Goal: Information Seeking & Learning: Find specific fact

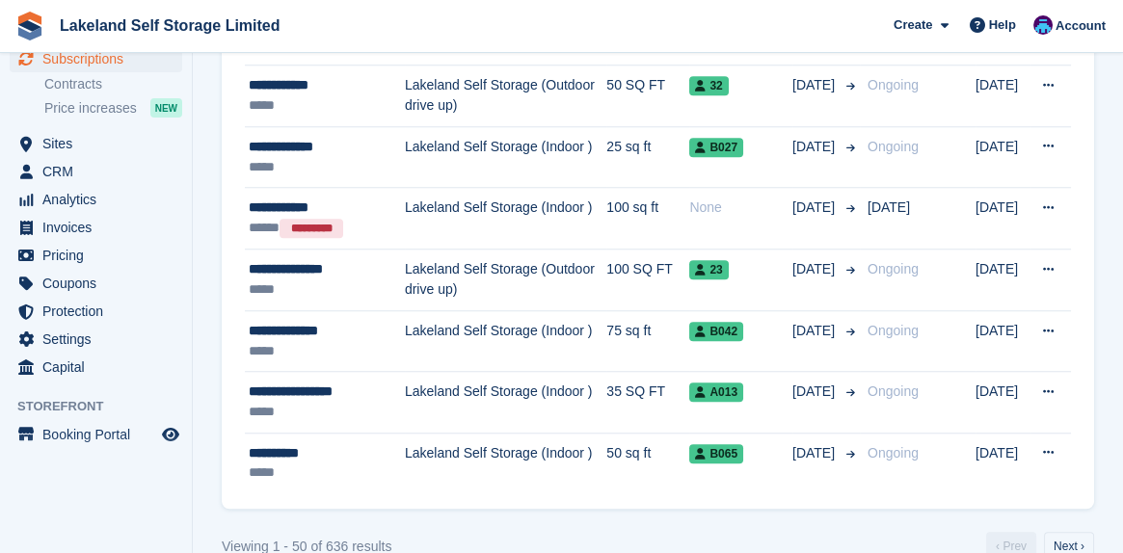
scroll to position [3173, 0]
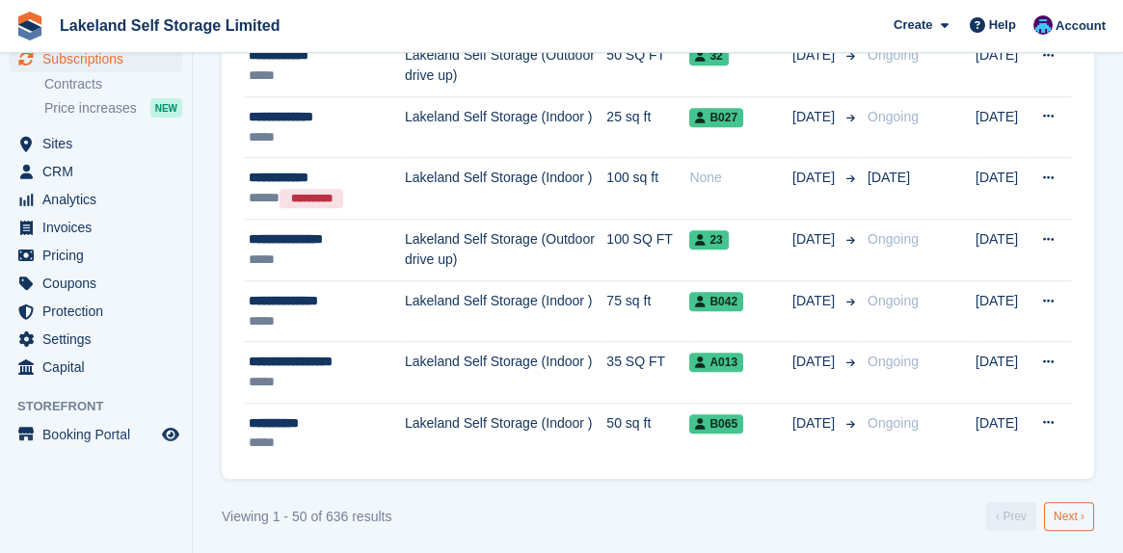
click at [1065, 509] on link "Next ›" at bounding box center [1069, 516] width 50 height 29
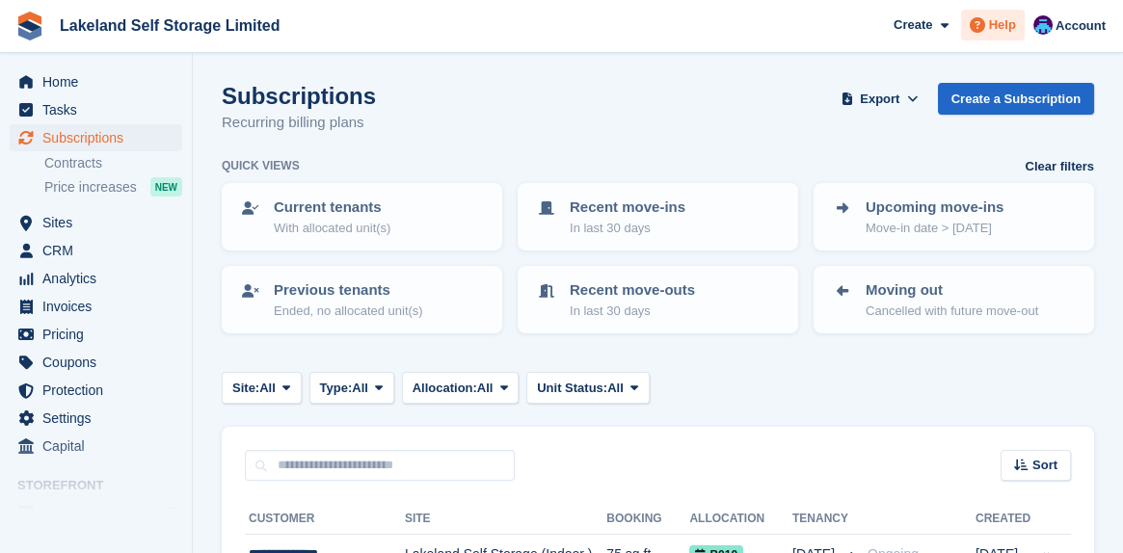
click at [1016, 26] on span "Help" at bounding box center [1002, 24] width 27 height 19
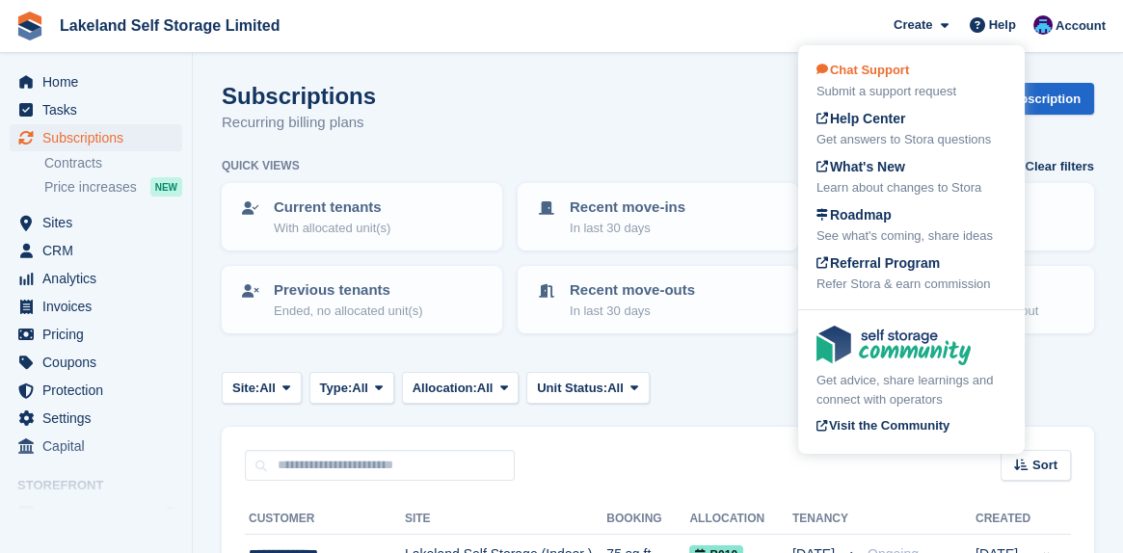
click at [914, 76] on div "Chat Support Submit a support request" at bounding box center [912, 81] width 190 height 40
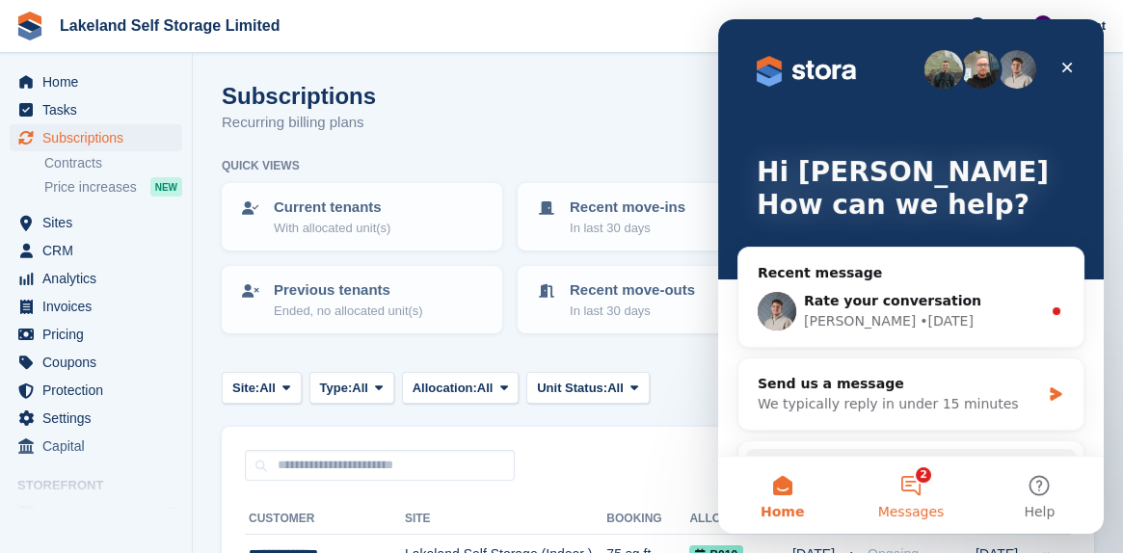
click at [929, 491] on button "2 Messages" at bounding box center [910, 495] width 128 height 77
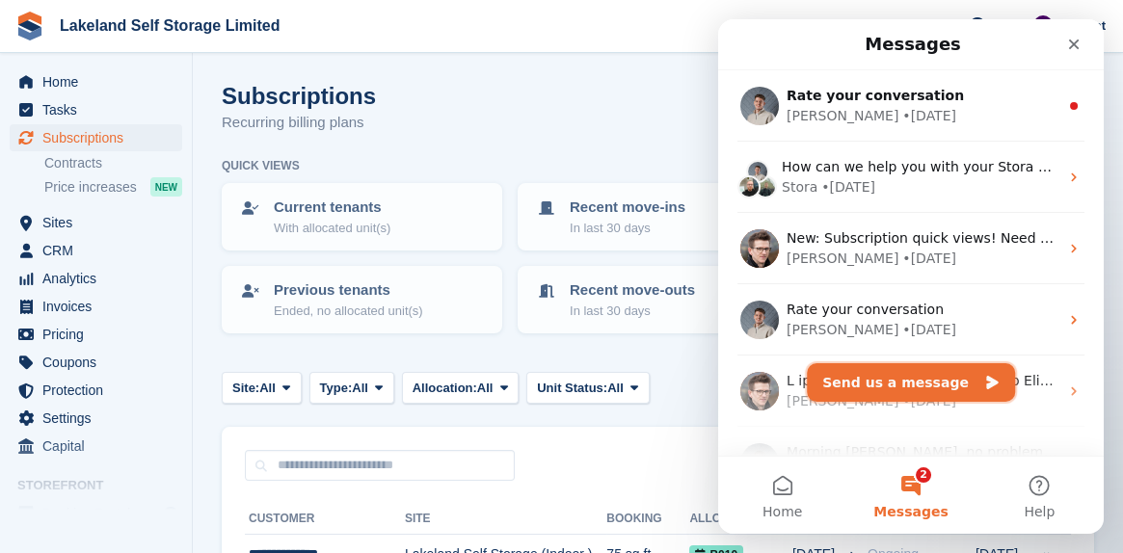
click at [918, 389] on button "Send us a message" at bounding box center [911, 382] width 208 height 39
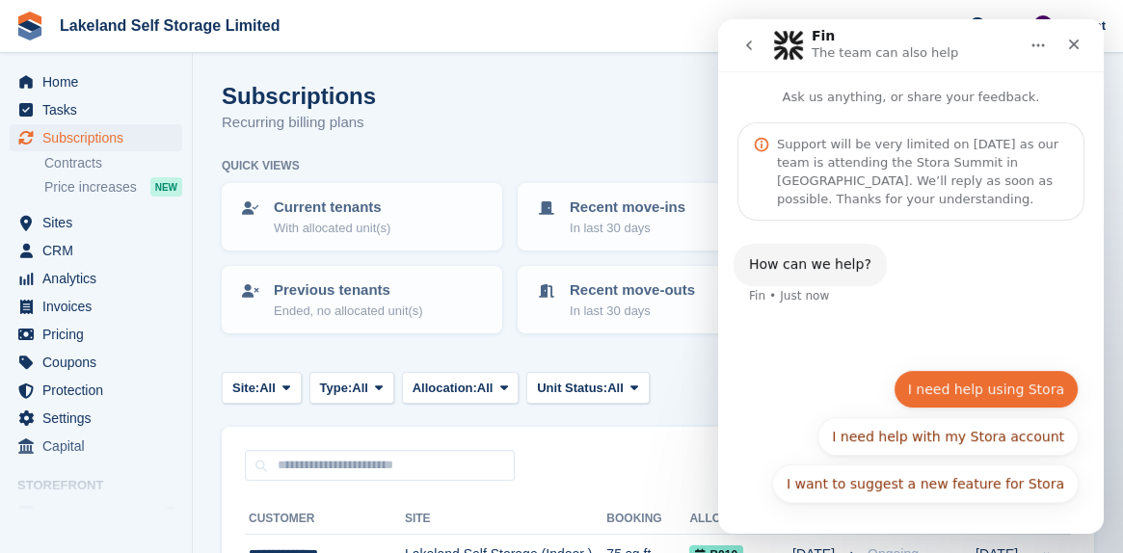
click at [967, 391] on button "I need help using Stora" at bounding box center [986, 389] width 185 height 39
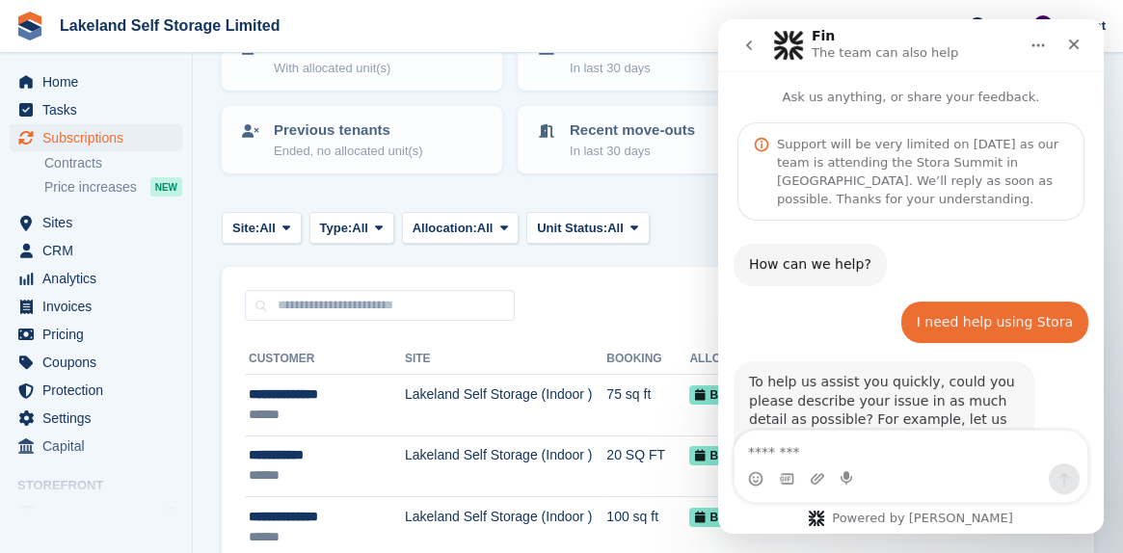
scroll to position [193, 0]
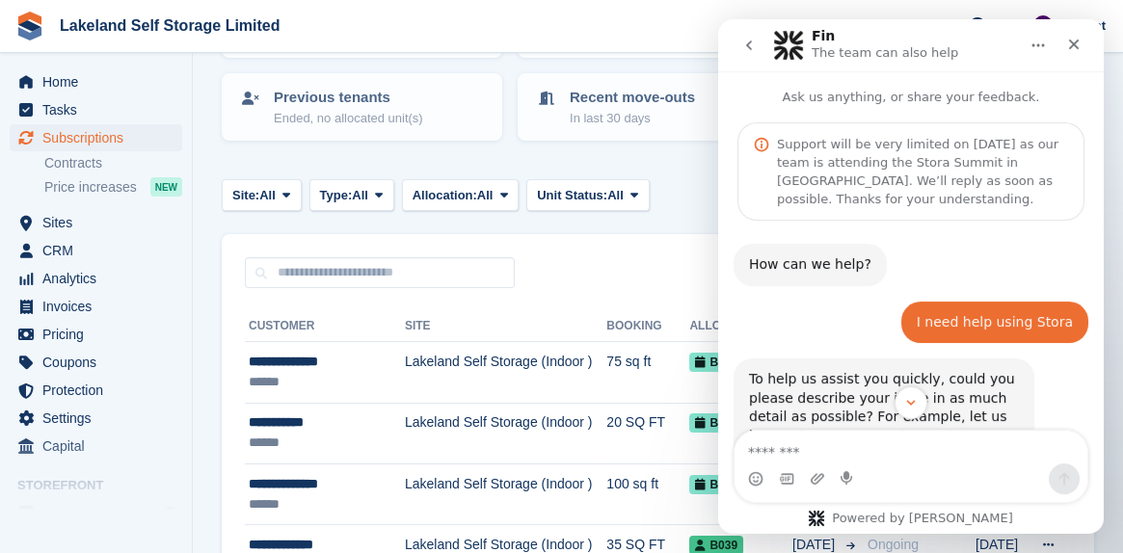
click at [776, 445] on textarea "Message…" at bounding box center [911, 447] width 353 height 33
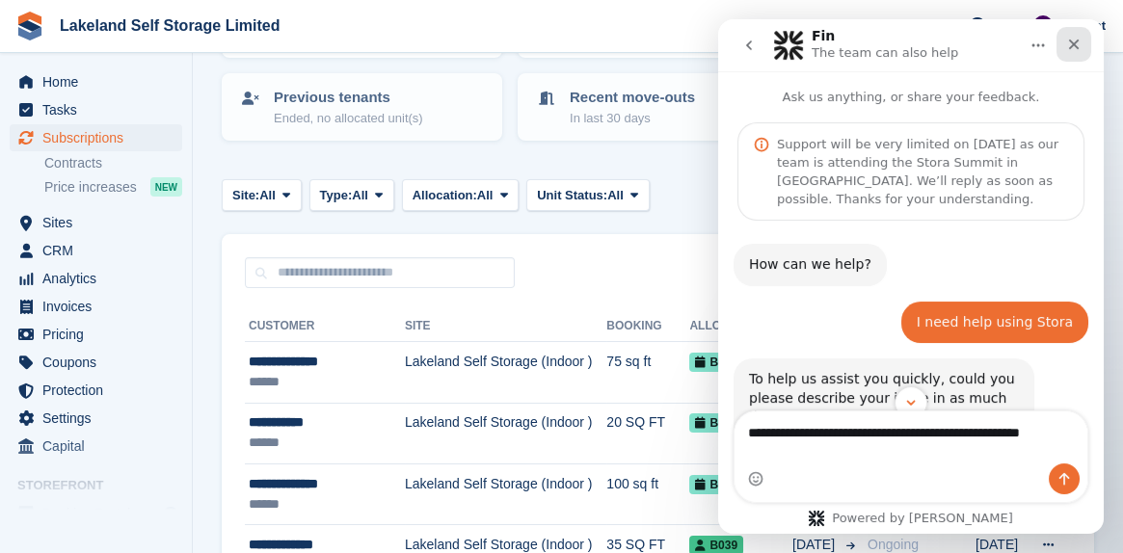
type textarea "**********"
click at [1069, 35] on div "Close" at bounding box center [1074, 44] width 35 height 35
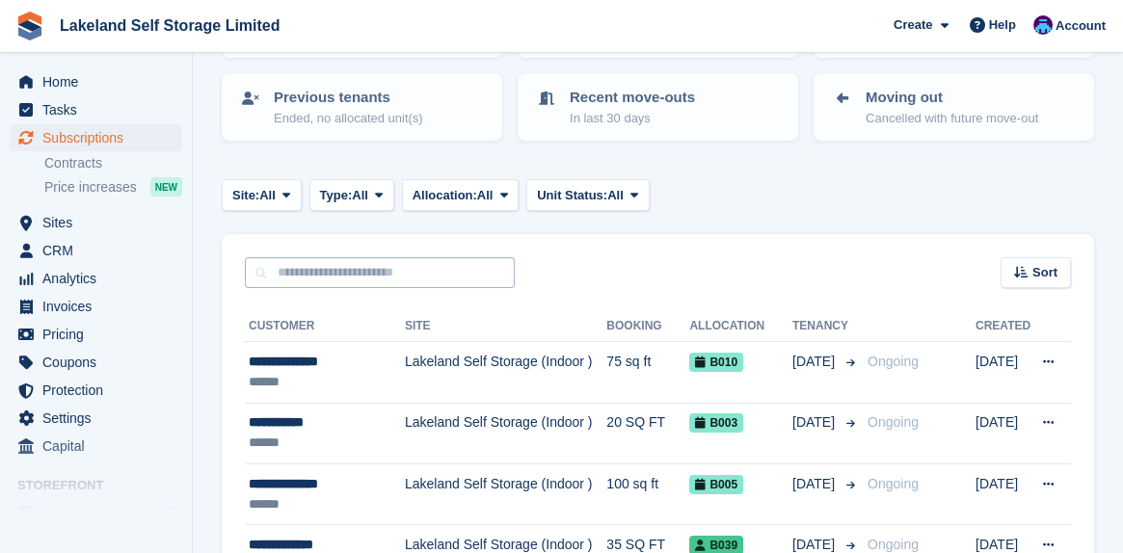
scroll to position [289, 0]
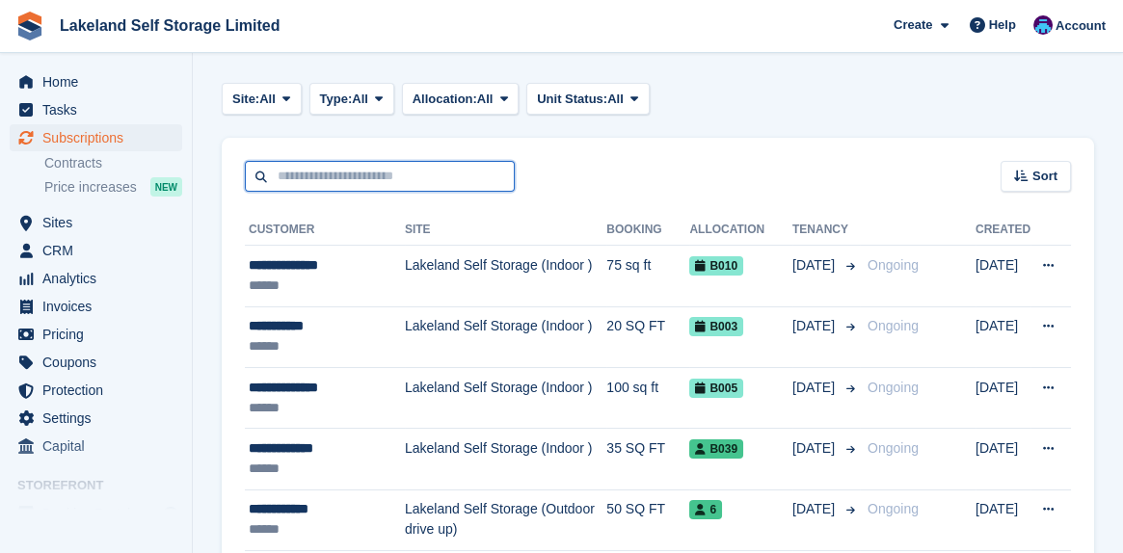
click at [315, 179] on input "text" at bounding box center [380, 177] width 270 height 32
type input "*****"
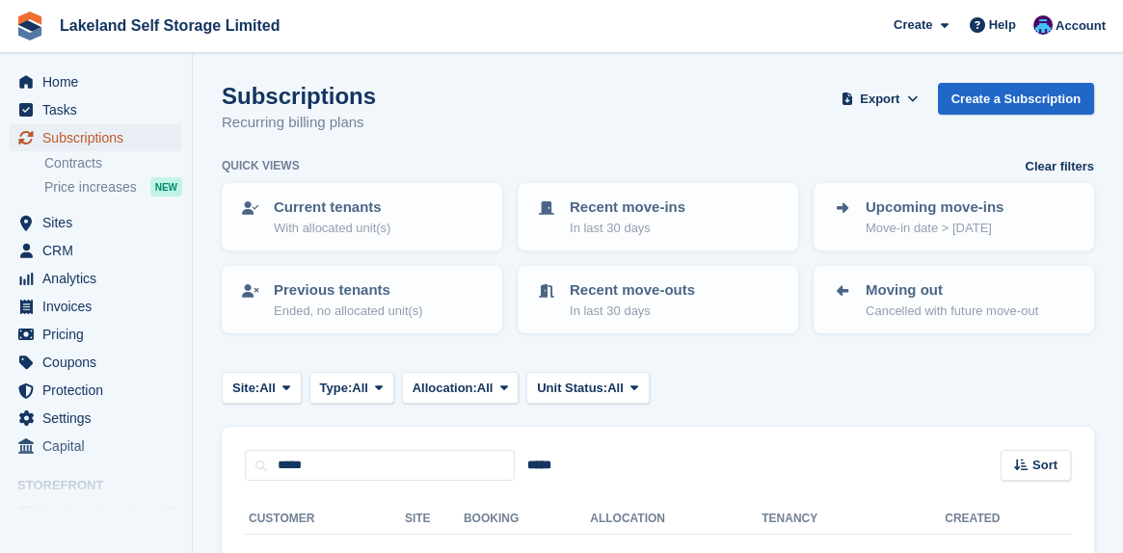
click at [85, 142] on span "Subscriptions" at bounding box center [100, 137] width 116 height 27
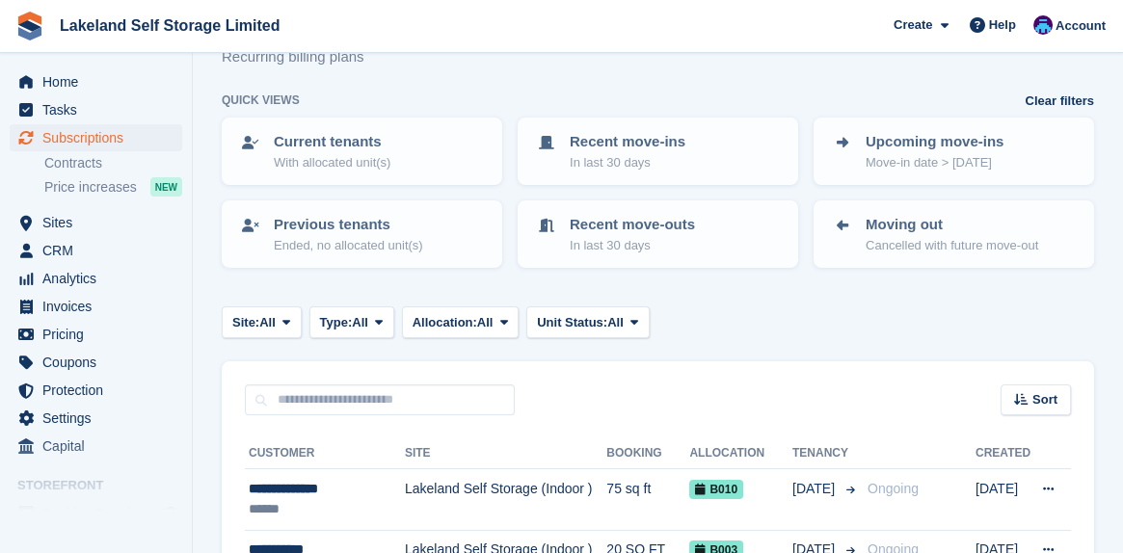
scroll to position [96, 0]
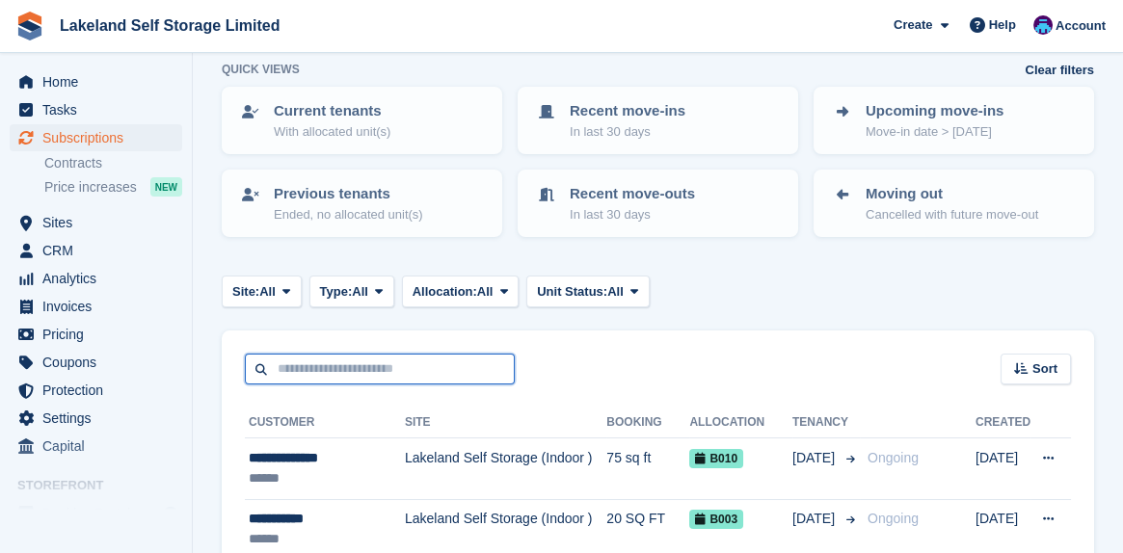
click at [292, 368] on input "text" at bounding box center [380, 370] width 270 height 32
type input "*"
type input "****"
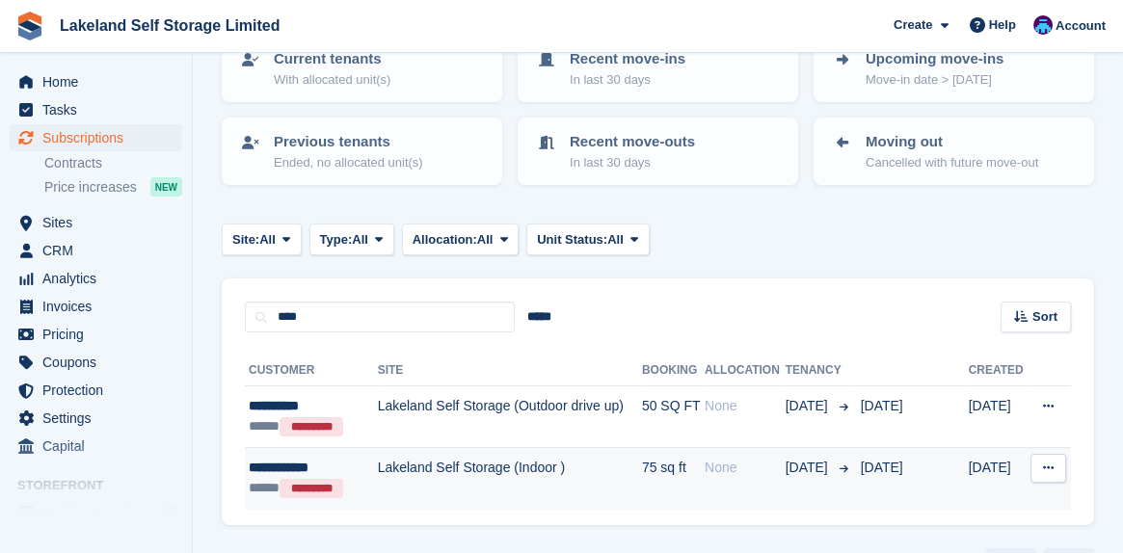
scroll to position [193, 0]
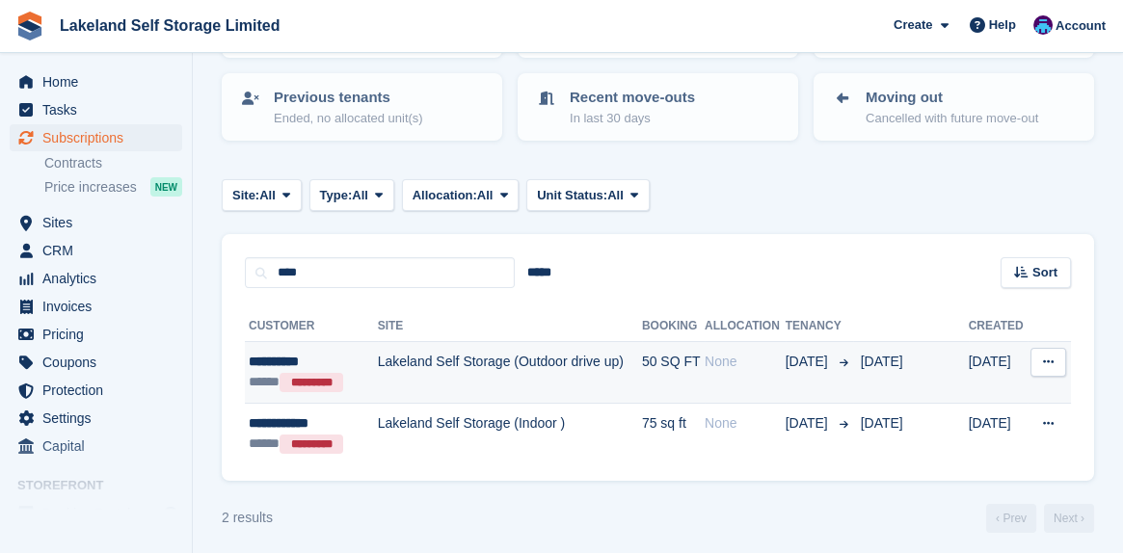
click at [271, 360] on div "**********" at bounding box center [309, 362] width 120 height 20
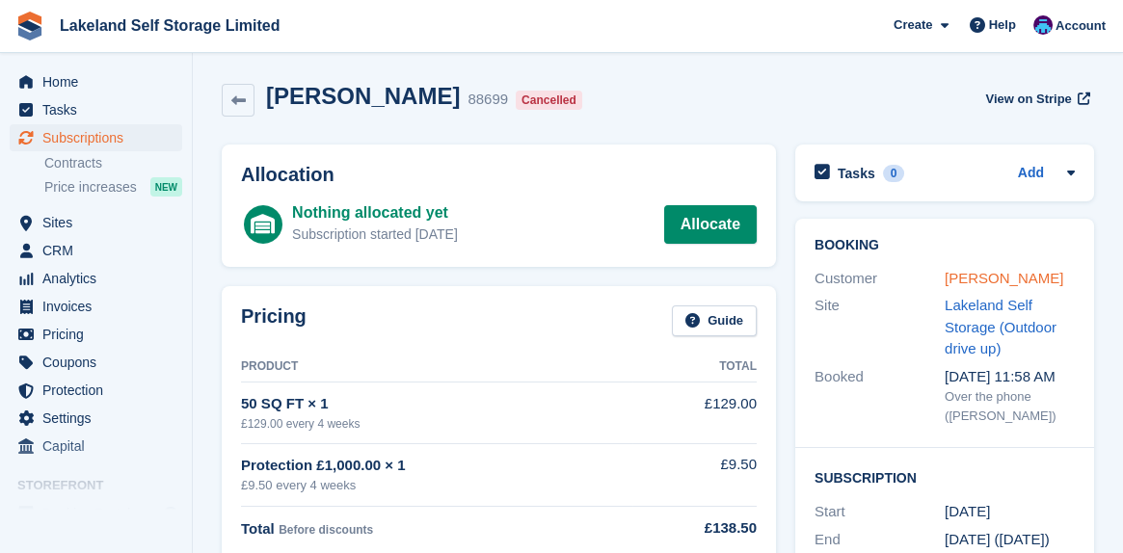
click at [978, 278] on link "Carys Dodd" at bounding box center [1004, 278] width 119 height 16
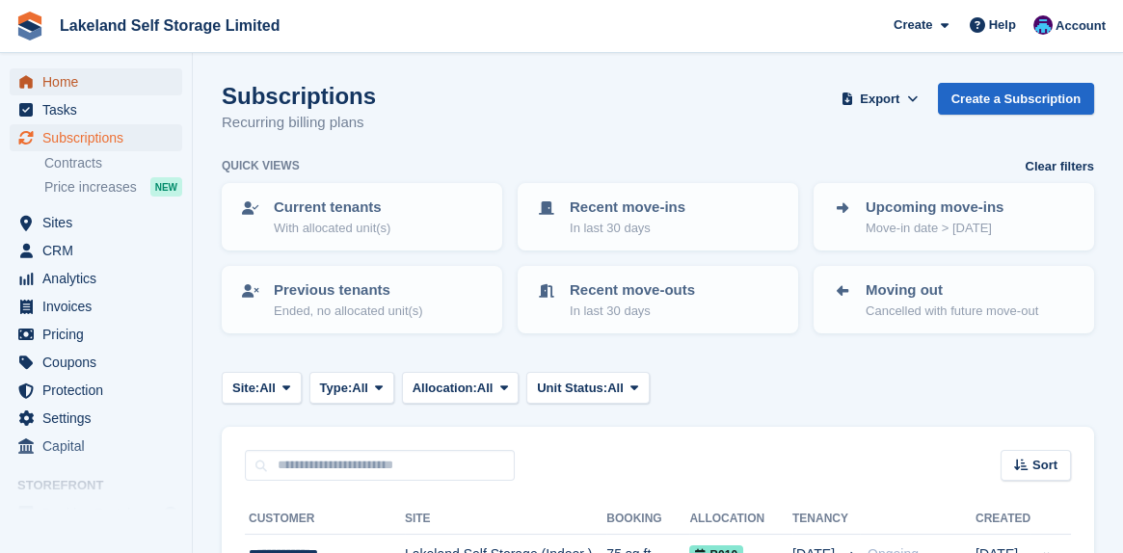
click at [68, 84] on span "Home" at bounding box center [100, 81] width 116 height 27
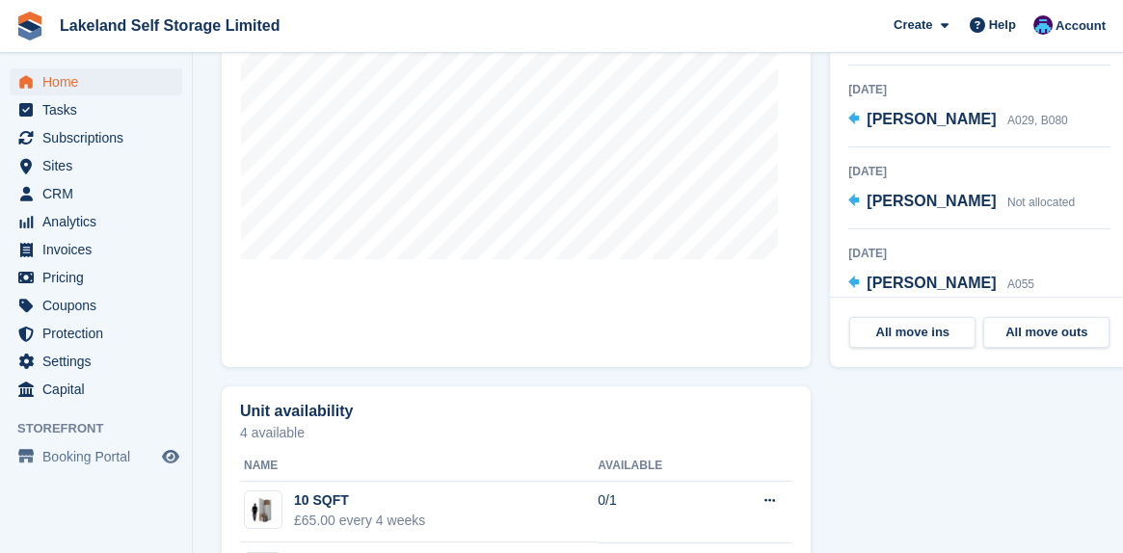
scroll to position [868, 0]
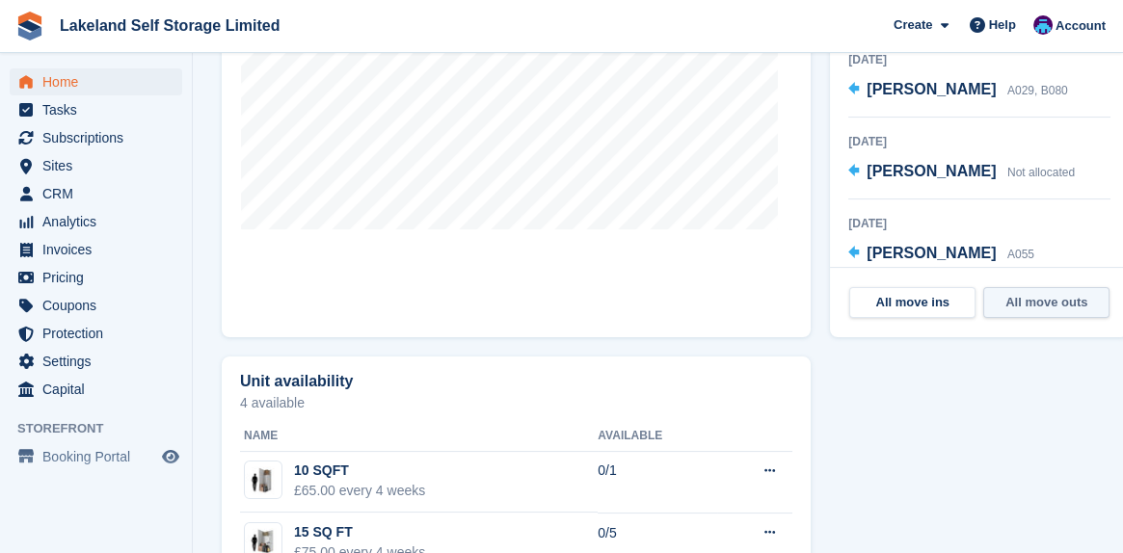
click at [1030, 303] on link "All move outs" at bounding box center [1046, 302] width 126 height 31
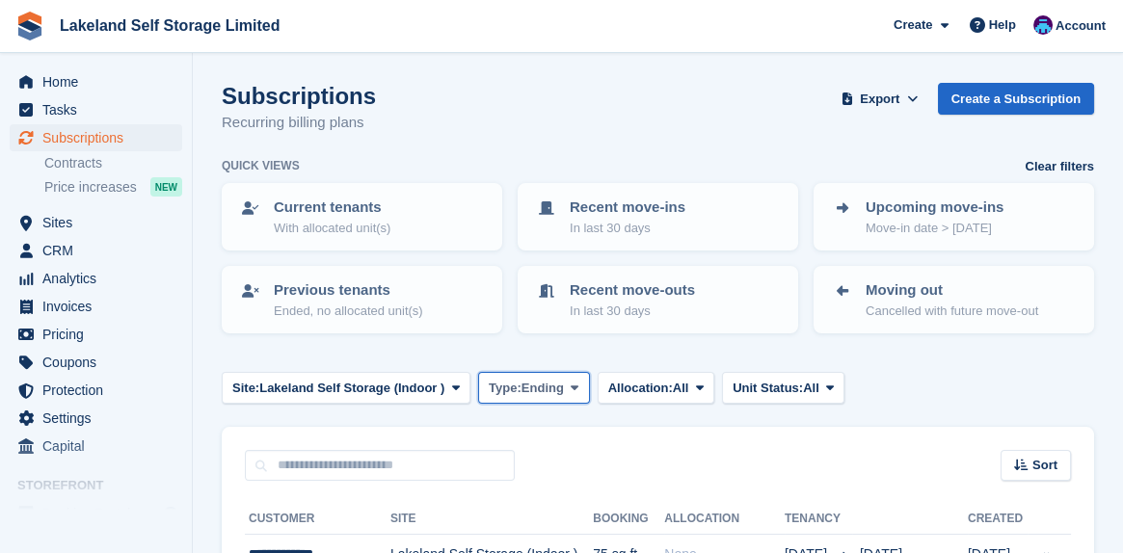
click at [571, 383] on icon at bounding box center [575, 388] width 8 height 13
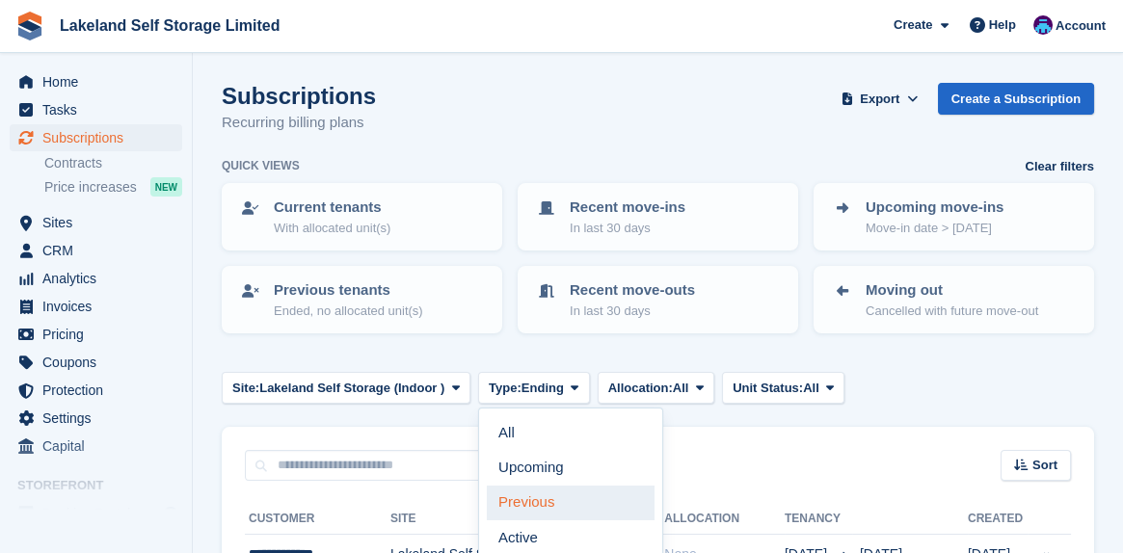
click at [512, 500] on link "Previous" at bounding box center [571, 503] width 168 height 35
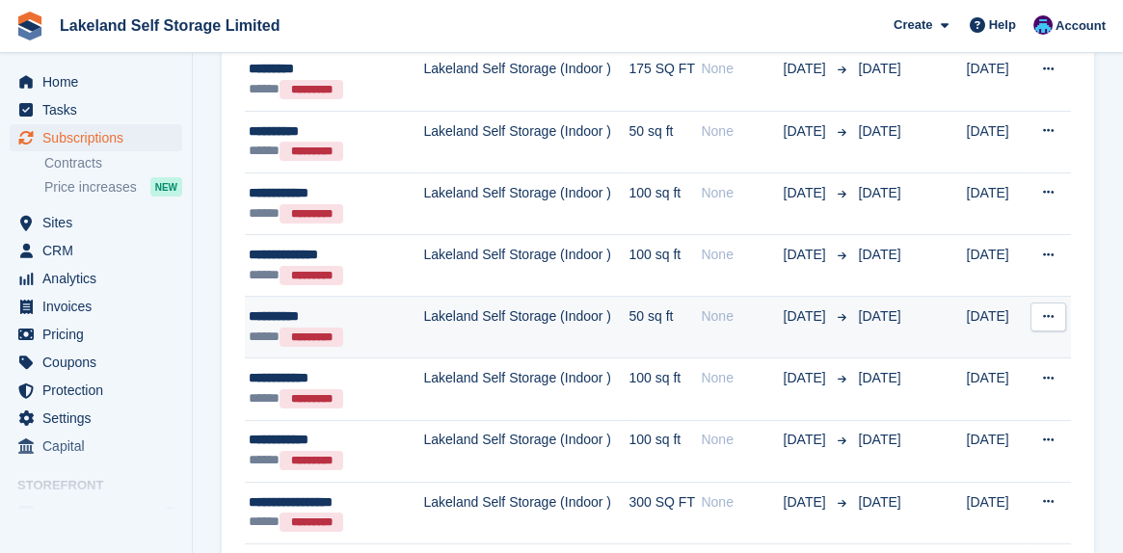
scroll to position [578, 0]
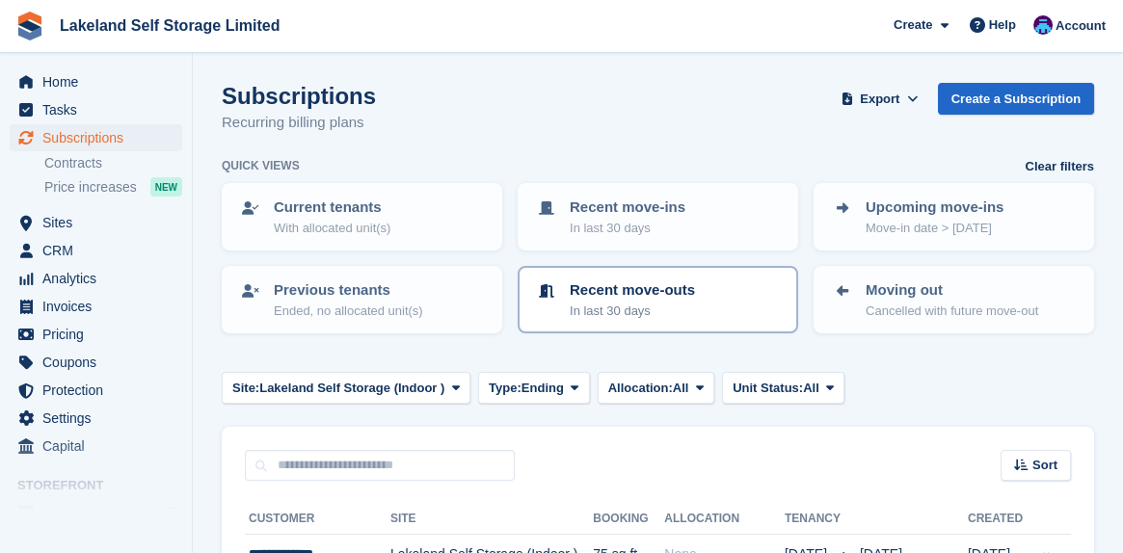
click at [634, 302] on p "In last 30 days" at bounding box center [632, 311] width 125 height 19
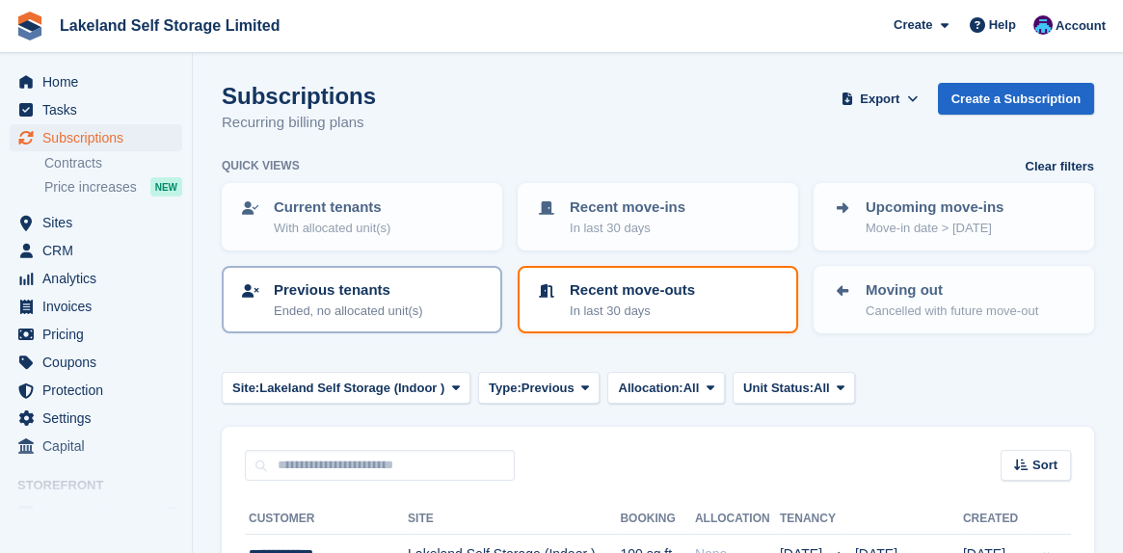
click at [316, 293] on p "Previous tenants" at bounding box center [348, 291] width 149 height 22
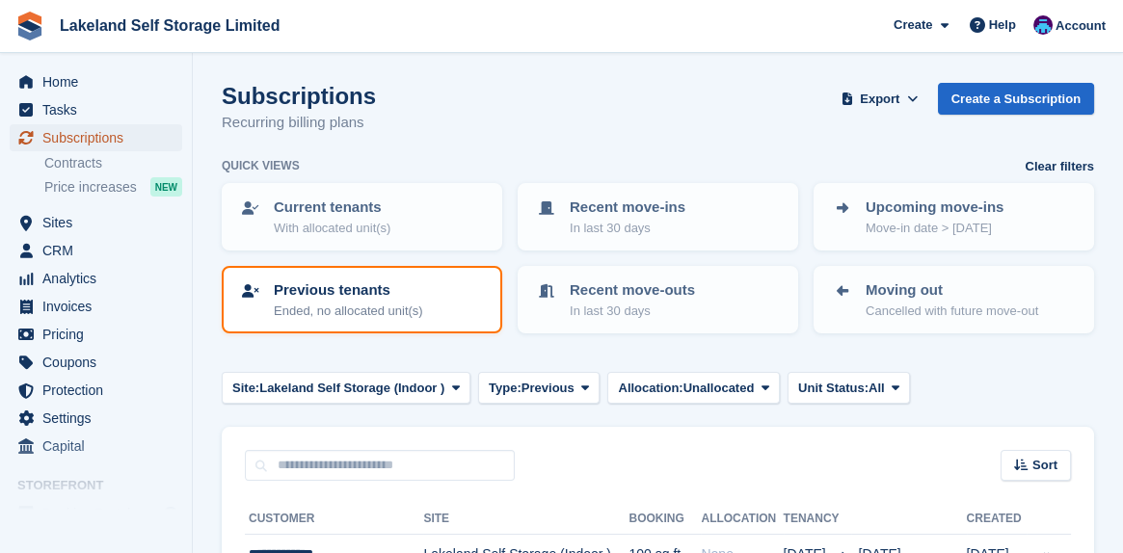
click at [97, 132] on span "Subscriptions" at bounding box center [100, 137] width 116 height 27
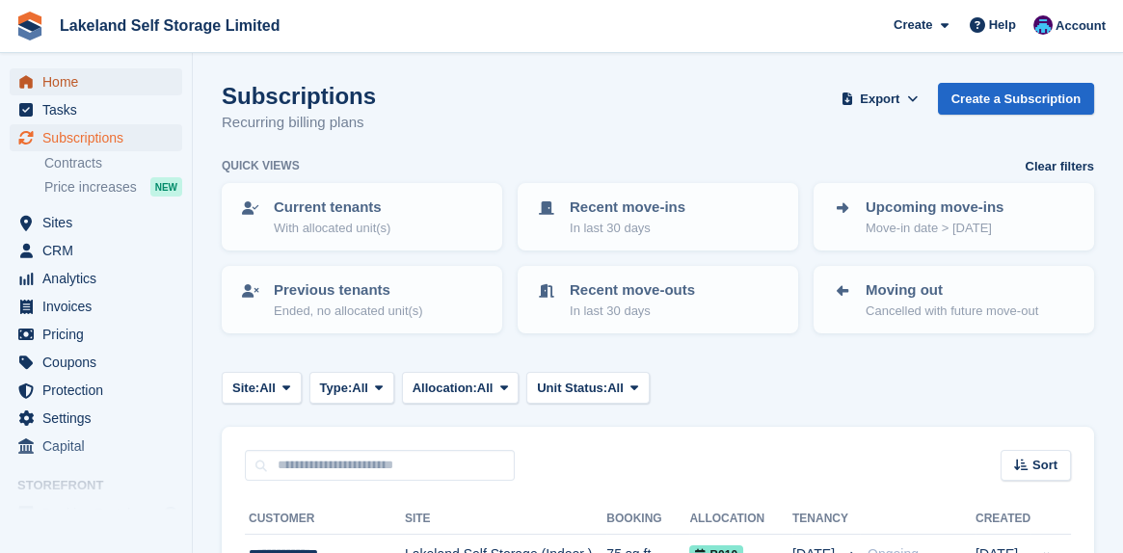
click at [90, 87] on span "Home" at bounding box center [100, 81] width 116 height 27
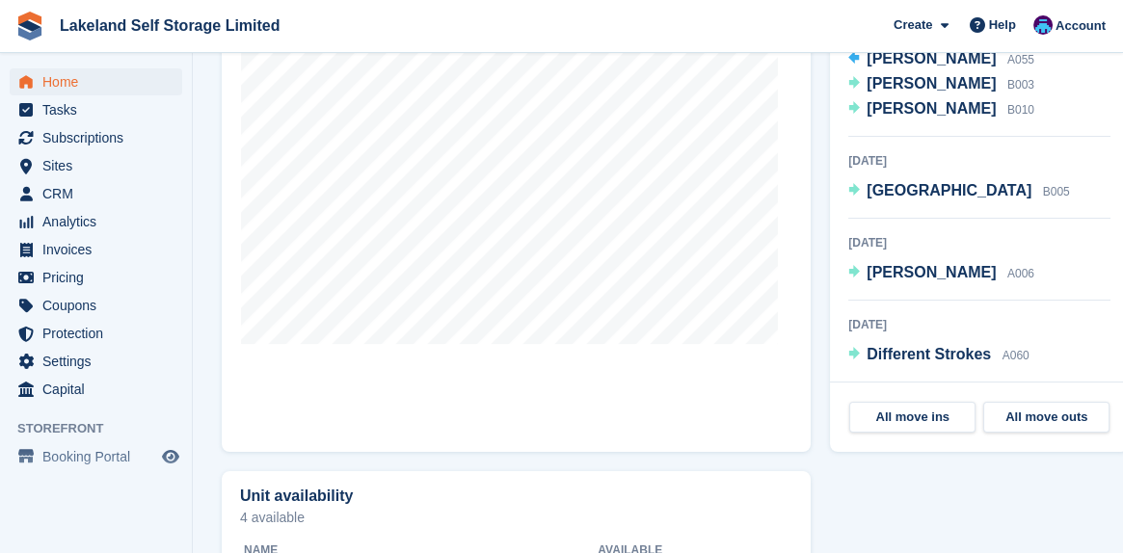
scroll to position [868, 0]
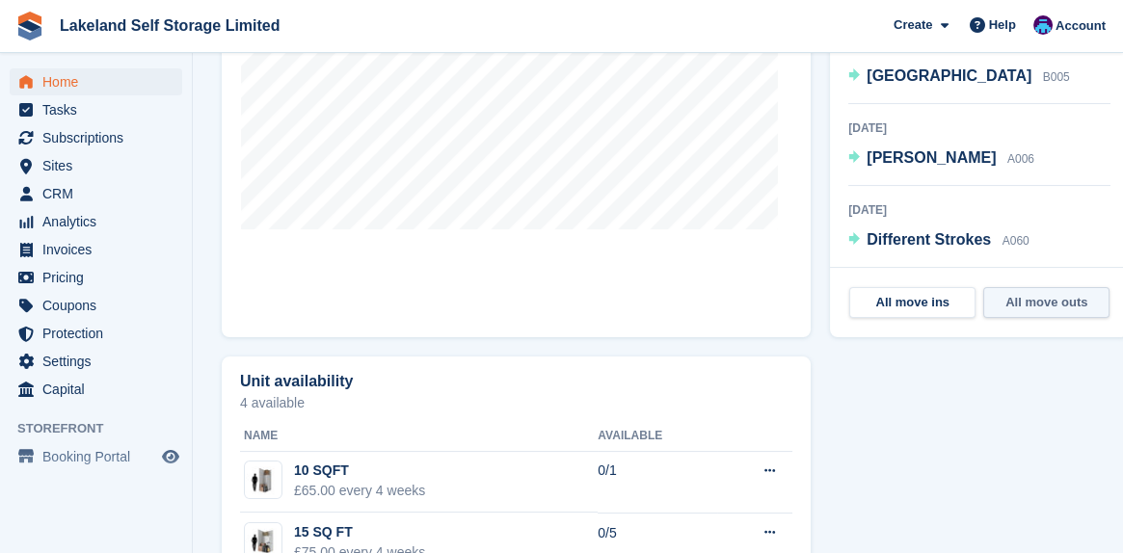
click at [1027, 300] on link "All move outs" at bounding box center [1046, 302] width 126 height 31
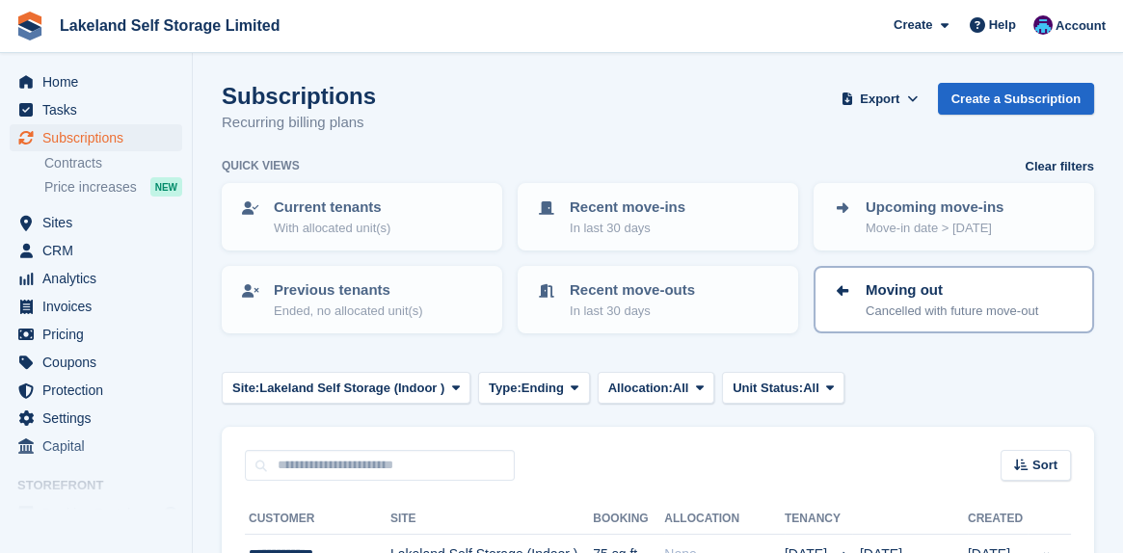
click at [900, 292] on p "Moving out" at bounding box center [952, 291] width 173 height 22
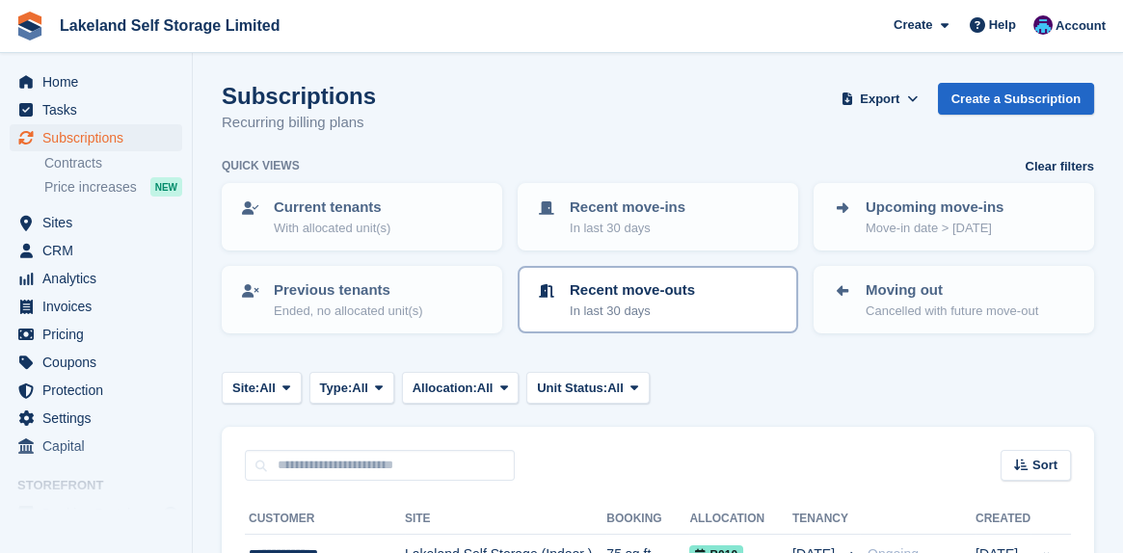
click at [610, 289] on p "Recent move-outs" at bounding box center [632, 291] width 125 height 22
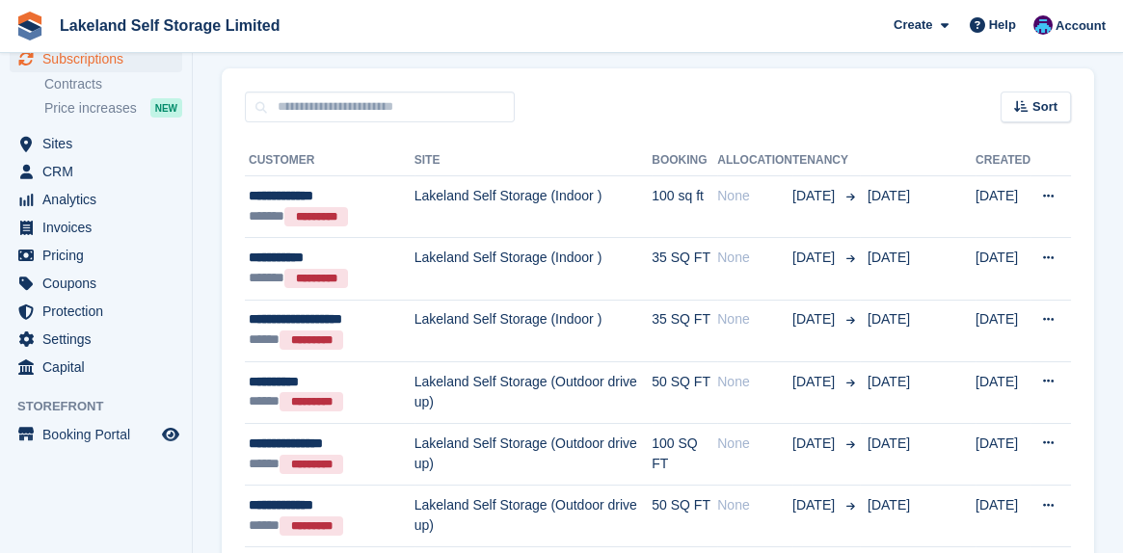
scroll to position [386, 0]
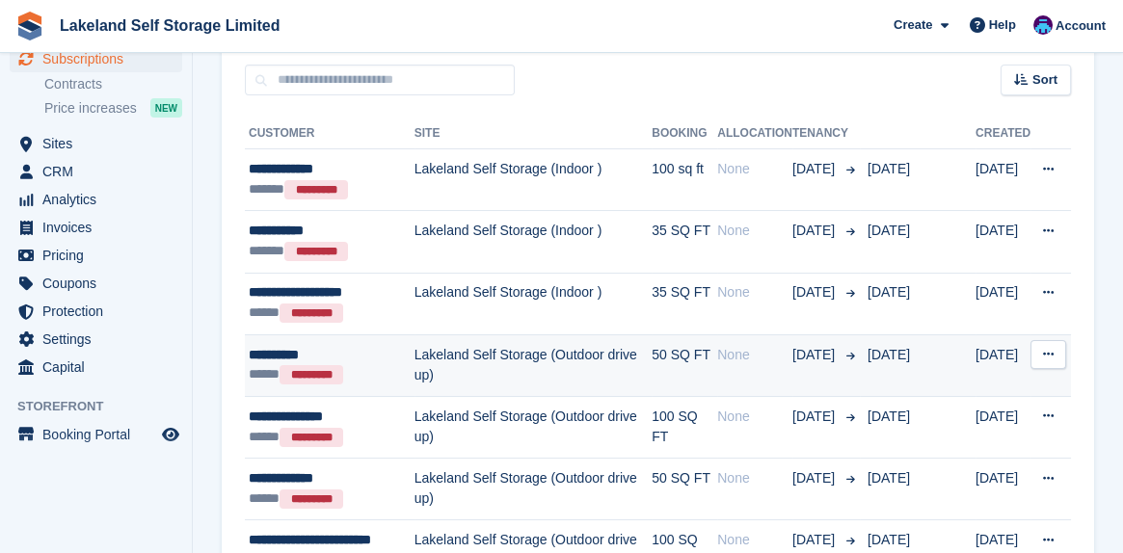
click at [295, 353] on div "**********" at bounding box center [332, 355] width 166 height 20
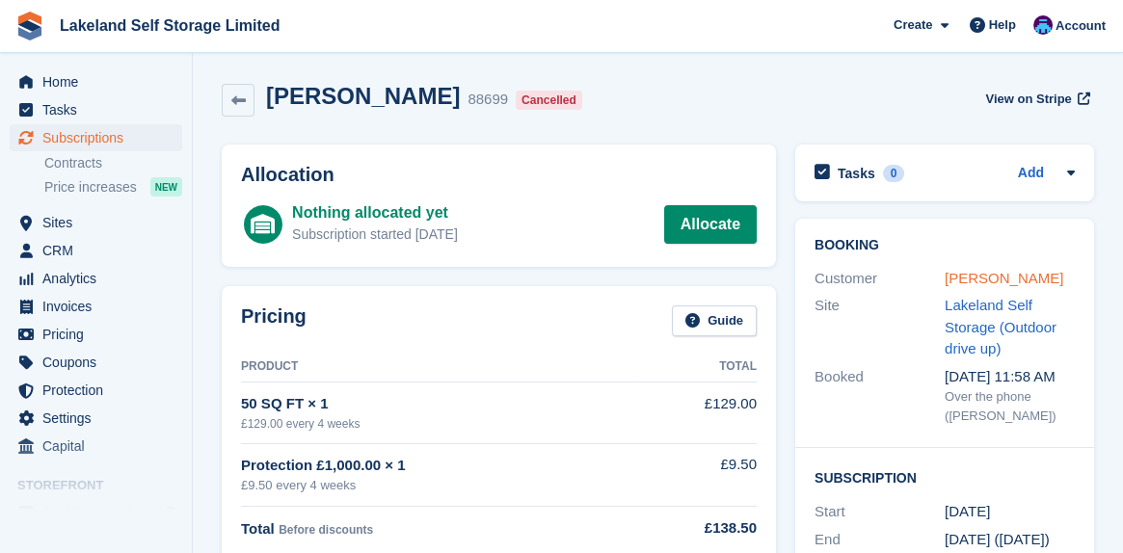
click at [978, 282] on link "[PERSON_NAME]" at bounding box center [1004, 278] width 119 height 16
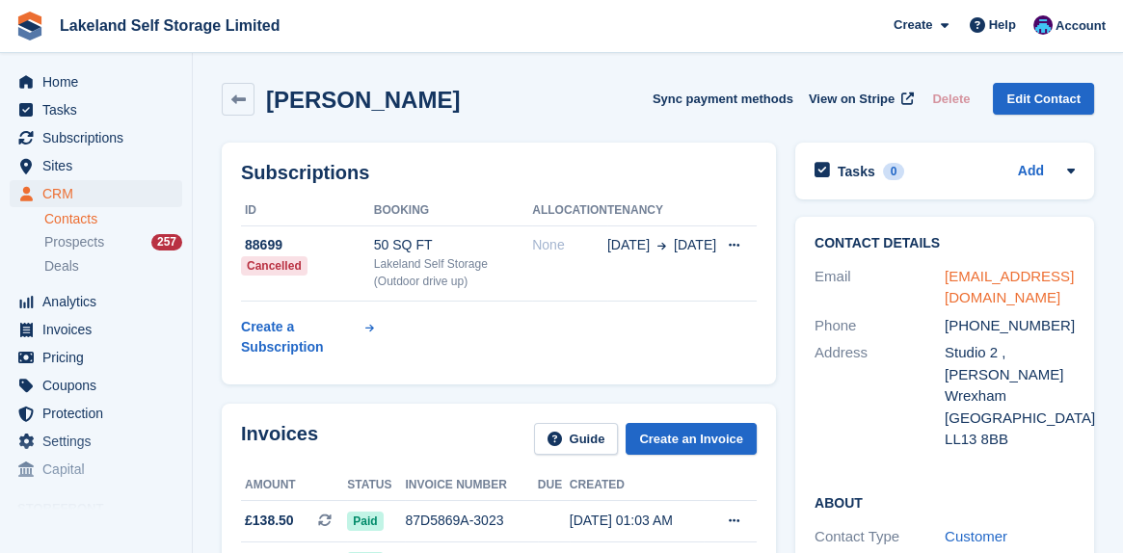
click at [977, 281] on link "[EMAIL_ADDRESS][DOMAIN_NAME]" at bounding box center [1009, 287] width 129 height 39
